Goal: Task Accomplishment & Management: Manage account settings

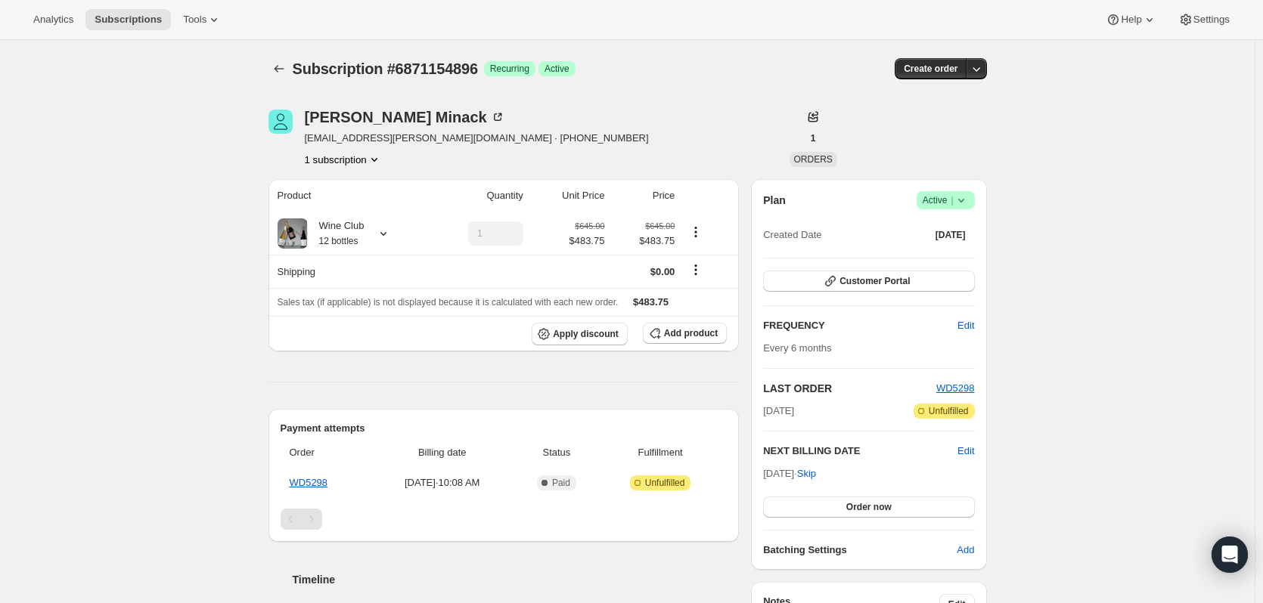
click at [282, 76] on button "Subscriptions" at bounding box center [278, 68] width 21 height 21
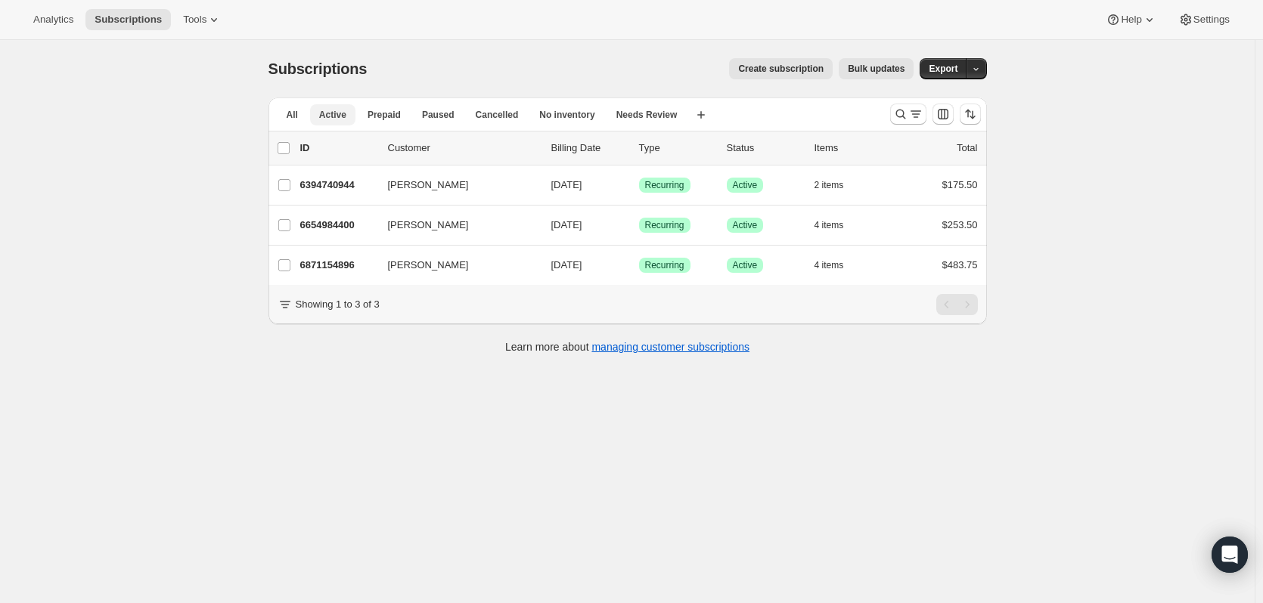
click at [336, 114] on span "Active" at bounding box center [332, 115] width 27 height 12
click at [905, 110] on icon "Search and filter results" at bounding box center [900, 114] width 15 height 15
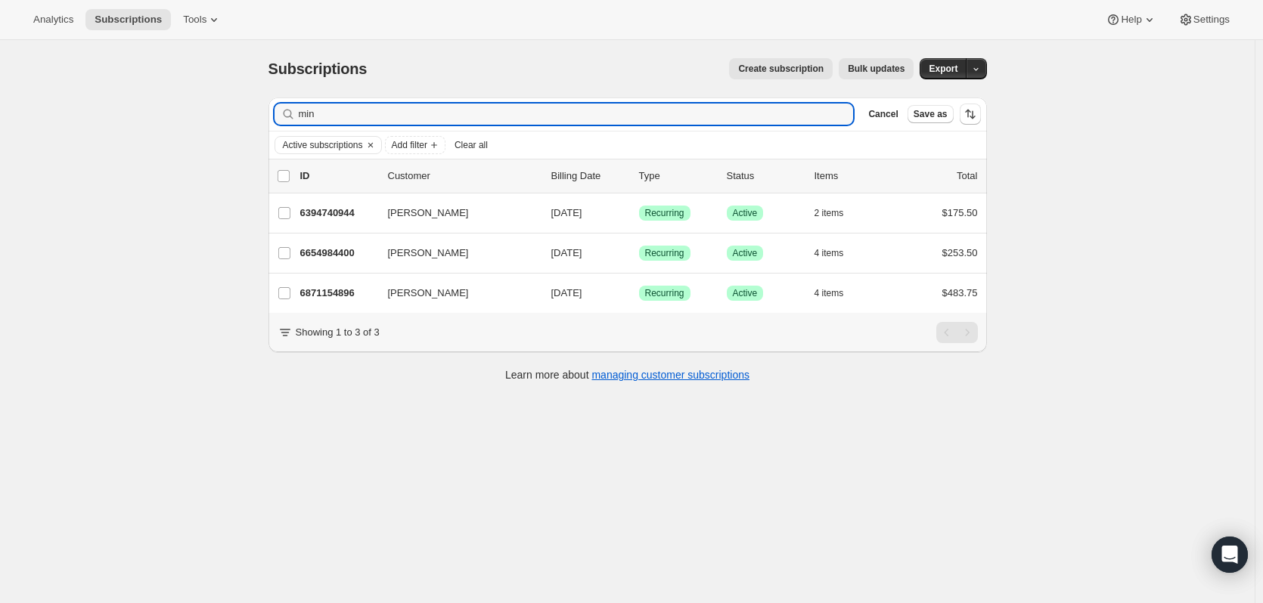
drag, startPoint x: 358, startPoint y: 119, endPoint x: 180, endPoint y: 113, distance: 177.8
click at [180, 113] on div "Subscriptions. This page is ready Subscriptions Create subscription Bulk update…" at bounding box center [627, 341] width 1254 height 603
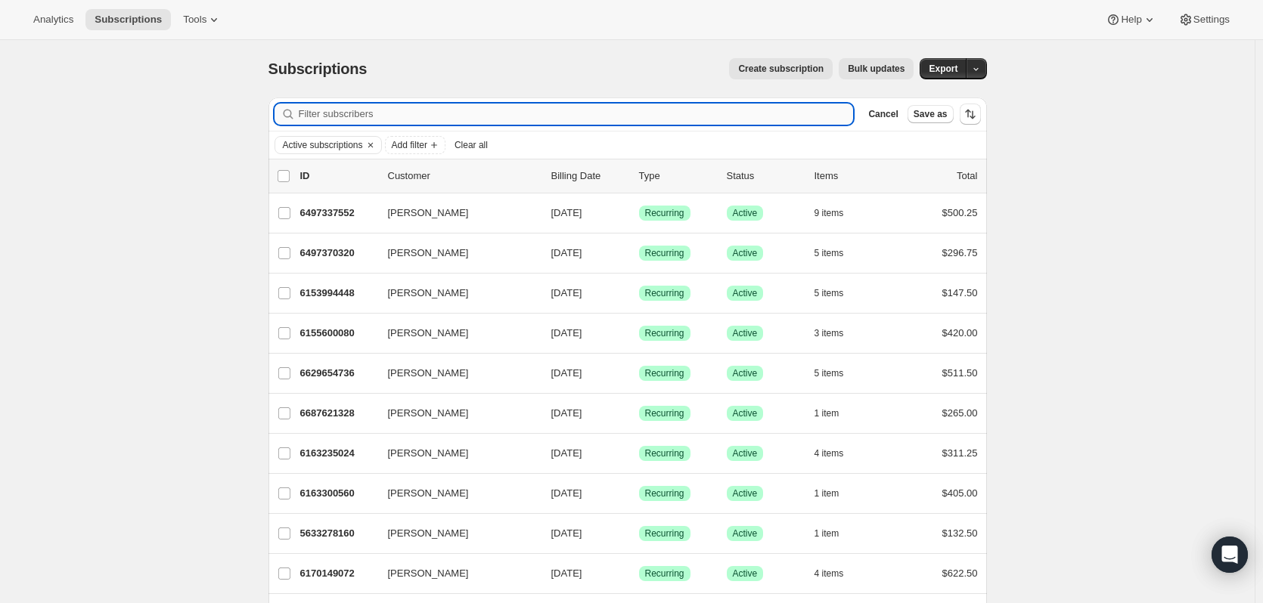
click at [331, 114] on input "Filter subscribers" at bounding box center [576, 114] width 555 height 21
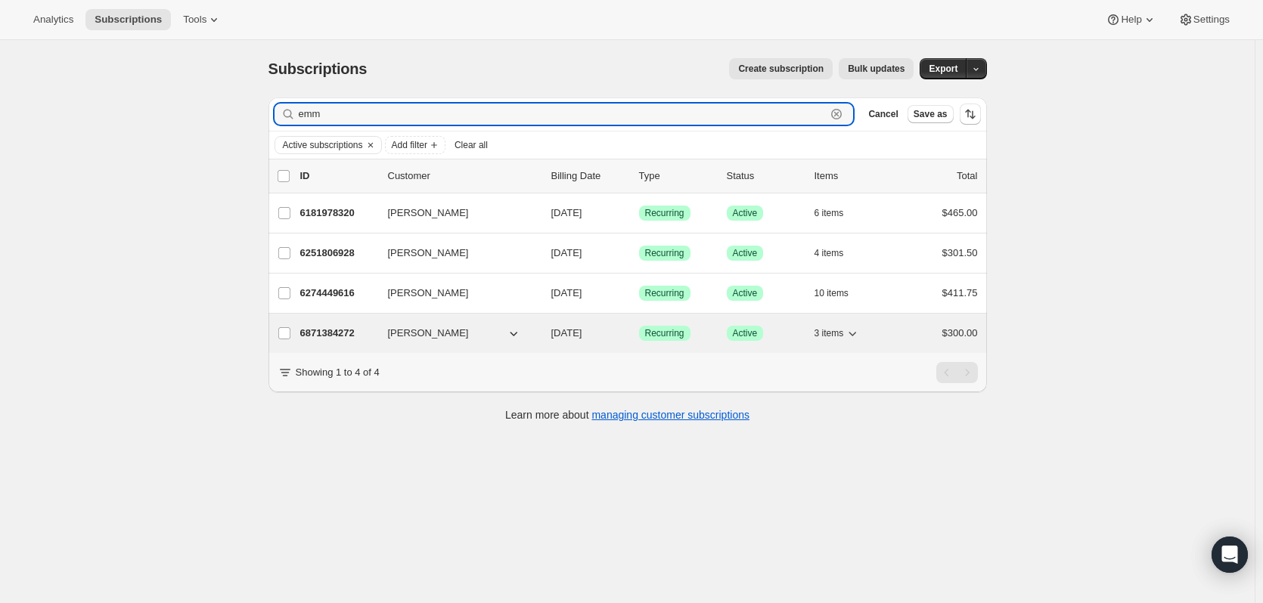
type input "emm"
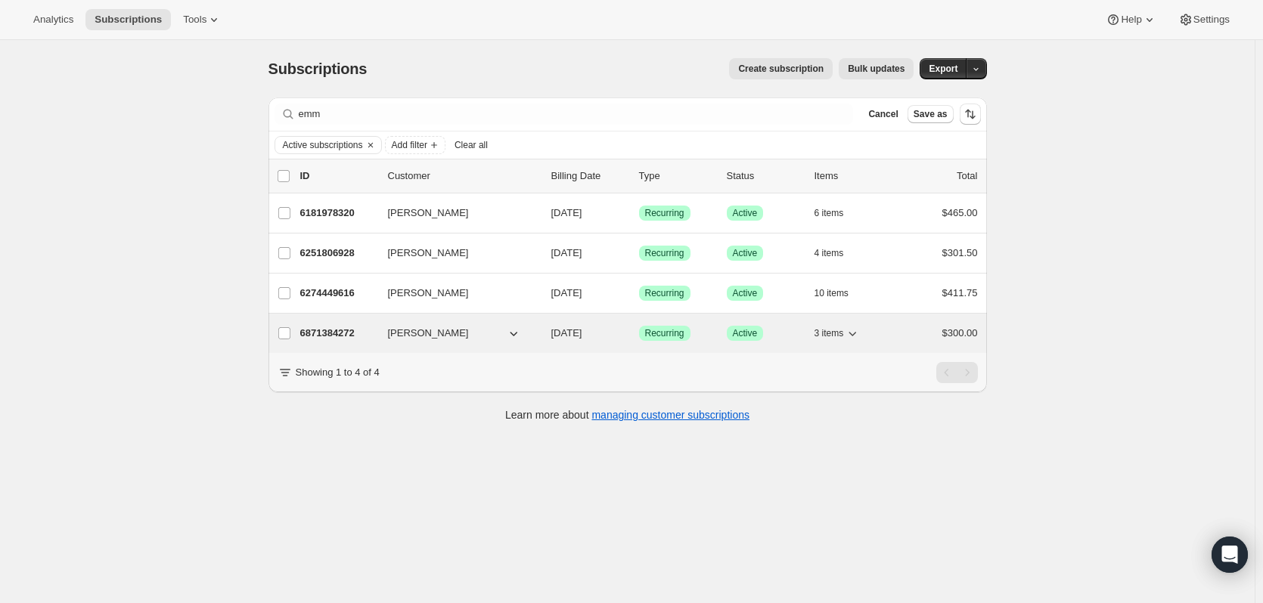
click at [332, 329] on p "6871384272" at bounding box center [338, 333] width 76 height 15
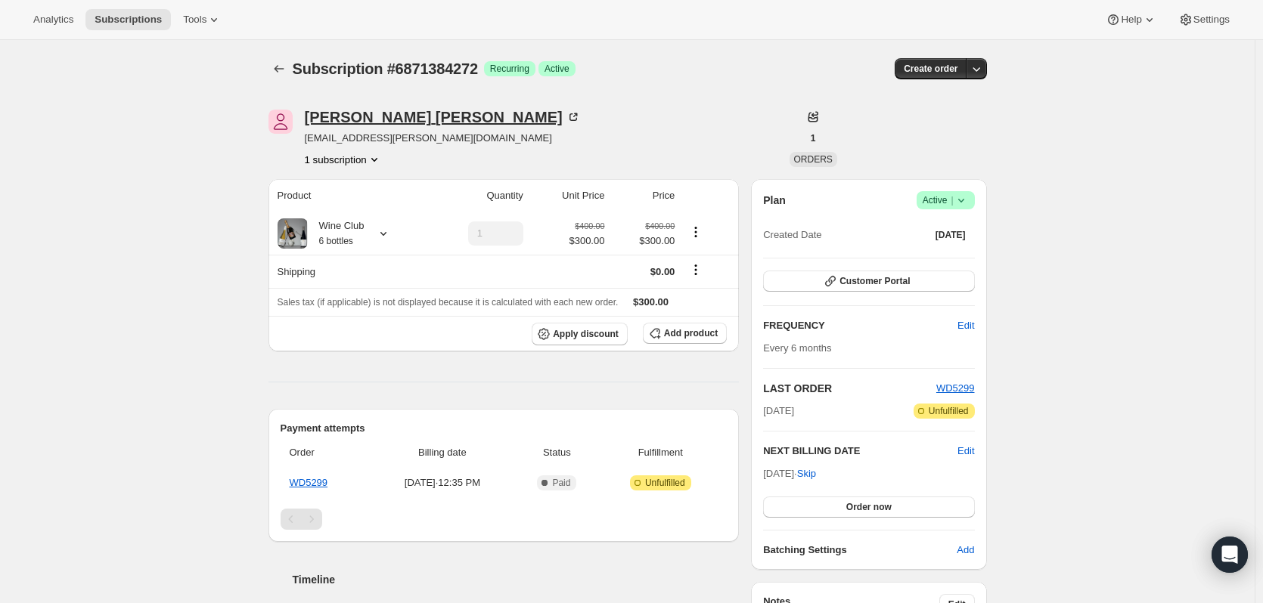
click at [335, 122] on div "[PERSON_NAME]" at bounding box center [443, 117] width 276 height 15
